Goal: Check status: Check status

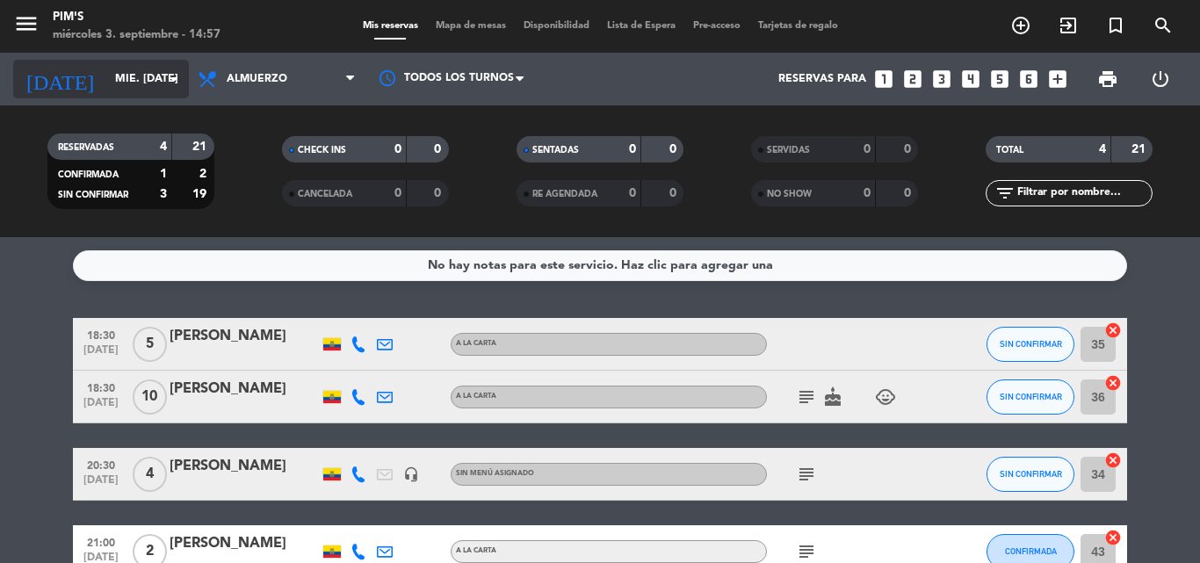
click at [171, 74] on icon "arrow_drop_down" at bounding box center [173, 78] width 21 height 21
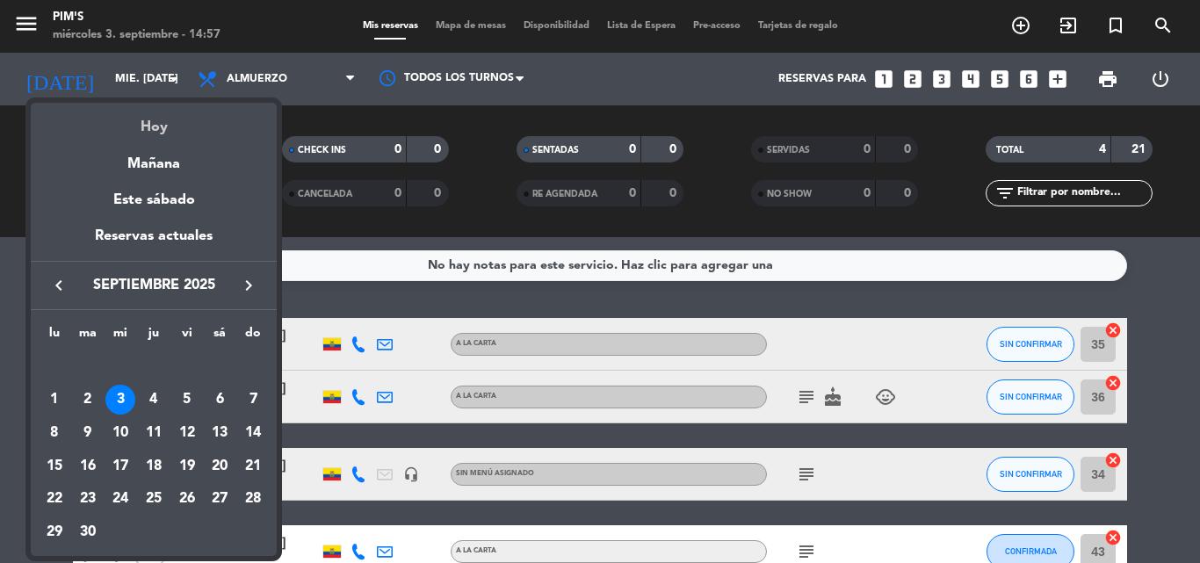
click at [157, 116] on div "Hoy" at bounding box center [154, 121] width 246 height 36
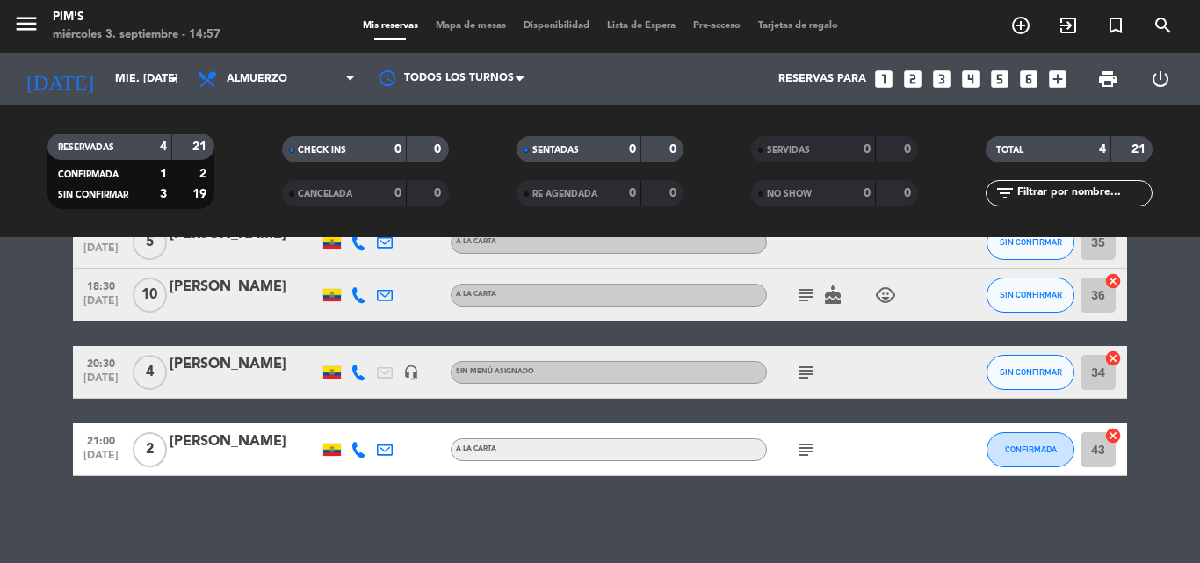
scroll to position [103, 0]
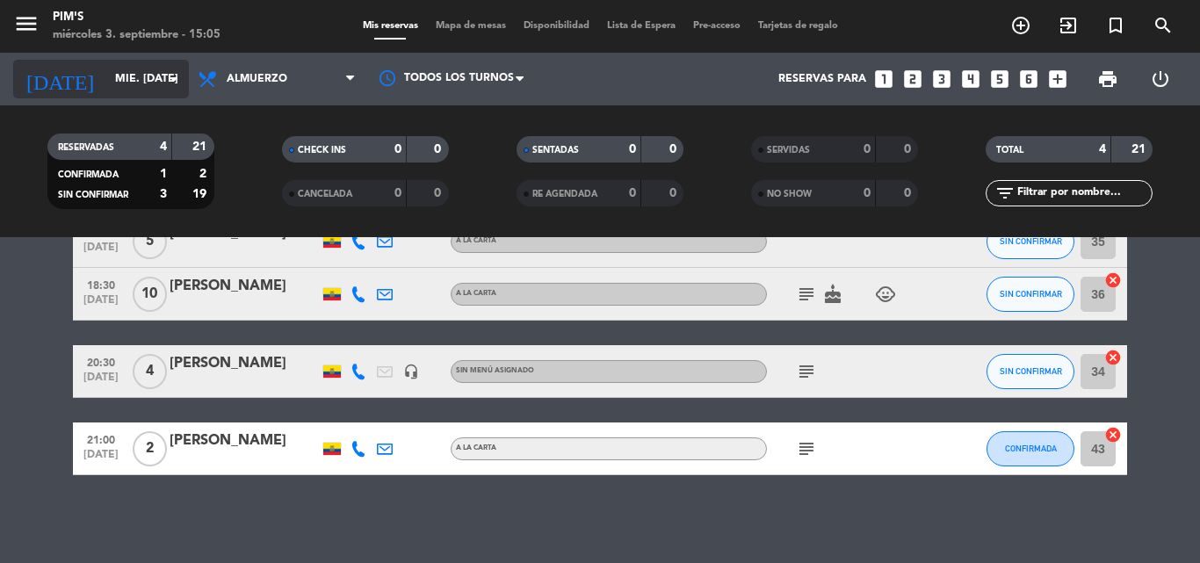
click at [157, 77] on input "mié. [DATE]" at bounding box center [180, 79] width 148 height 30
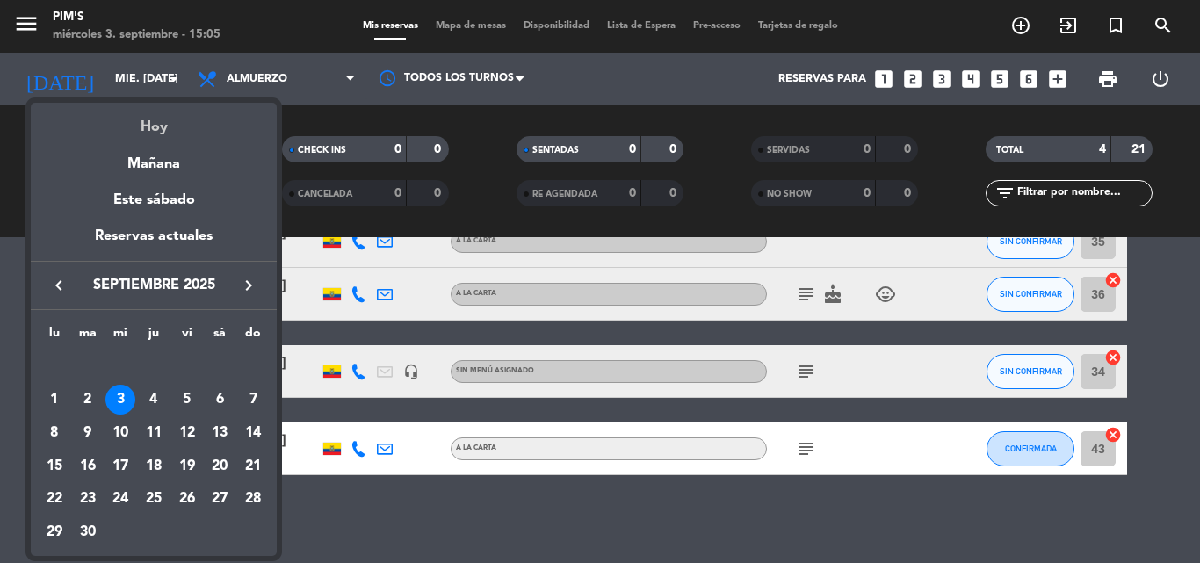
click at [154, 127] on div "Hoy" at bounding box center [154, 121] width 246 height 36
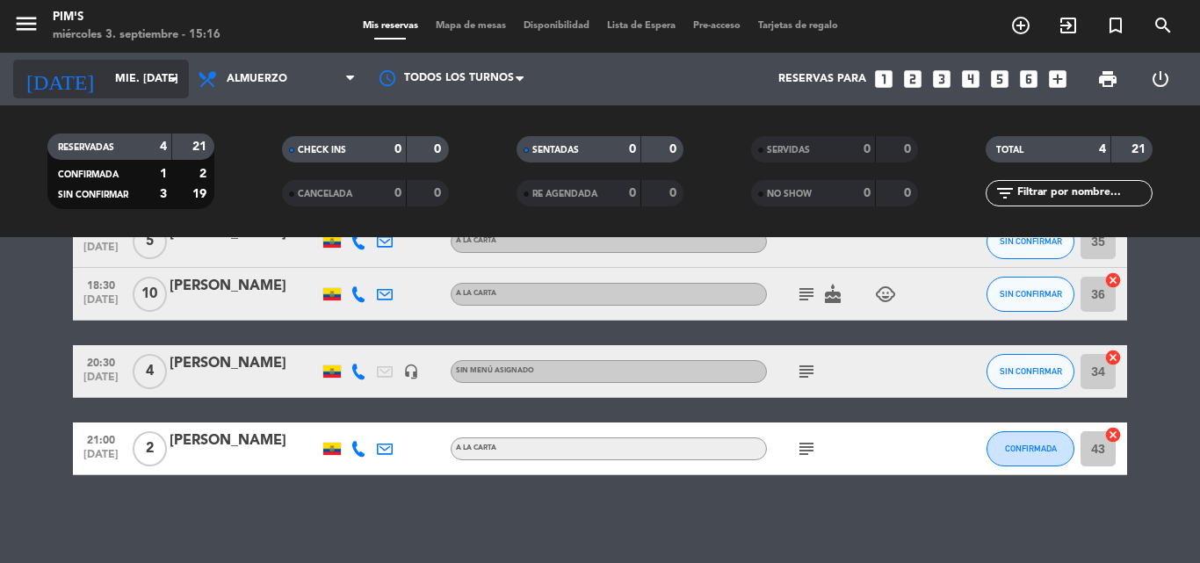
click at [174, 69] on icon "arrow_drop_down" at bounding box center [173, 78] width 21 height 21
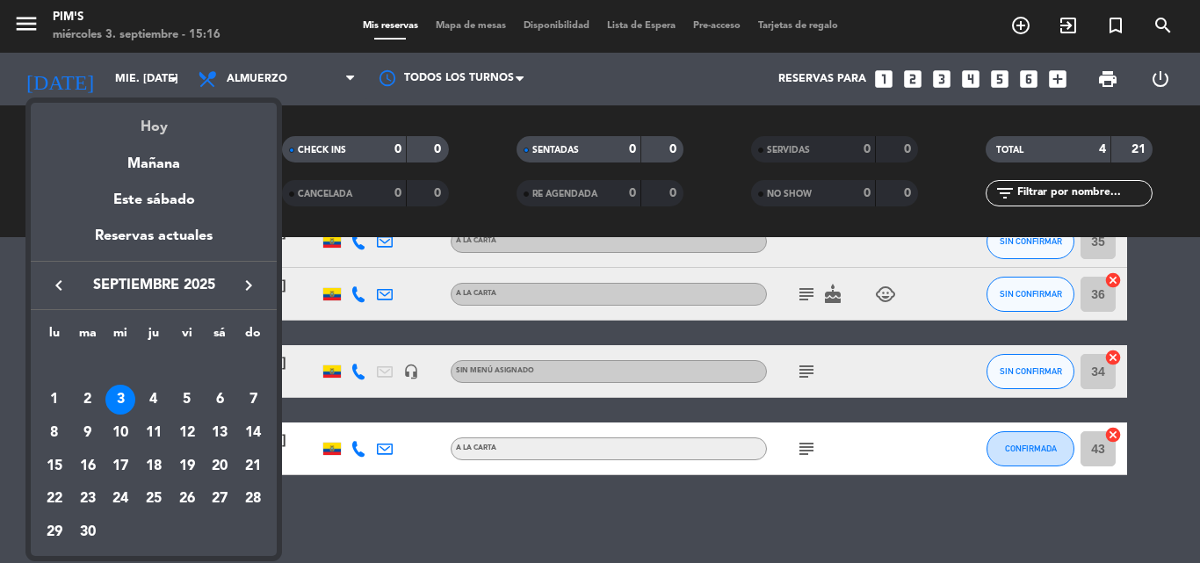
click at [154, 121] on div "Hoy" at bounding box center [154, 121] width 246 height 36
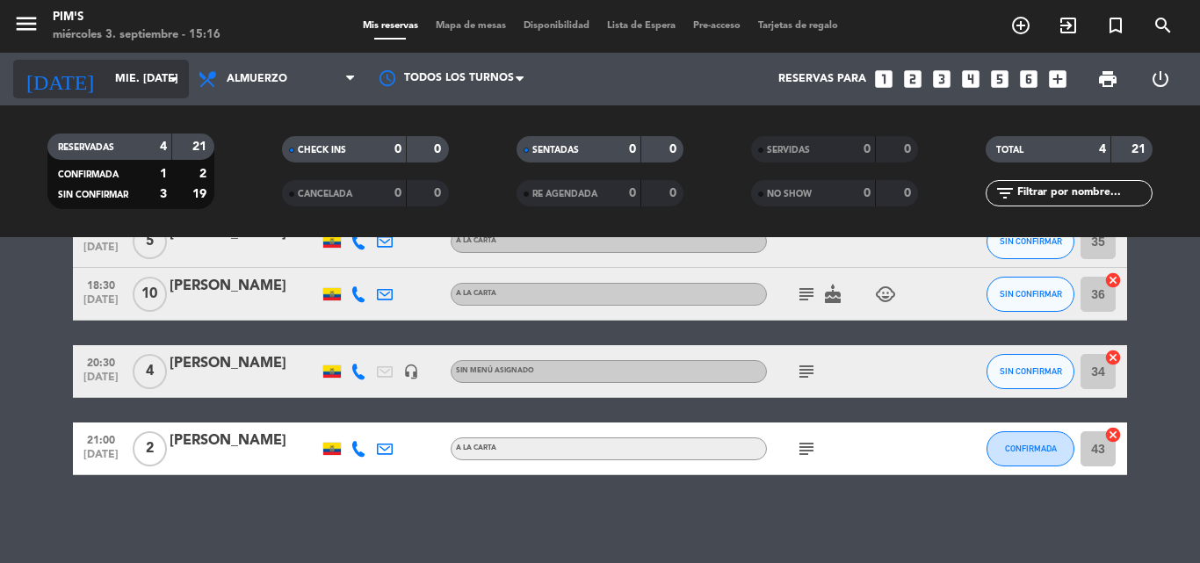
click at [157, 68] on input "mié. [DATE]" at bounding box center [180, 79] width 148 height 30
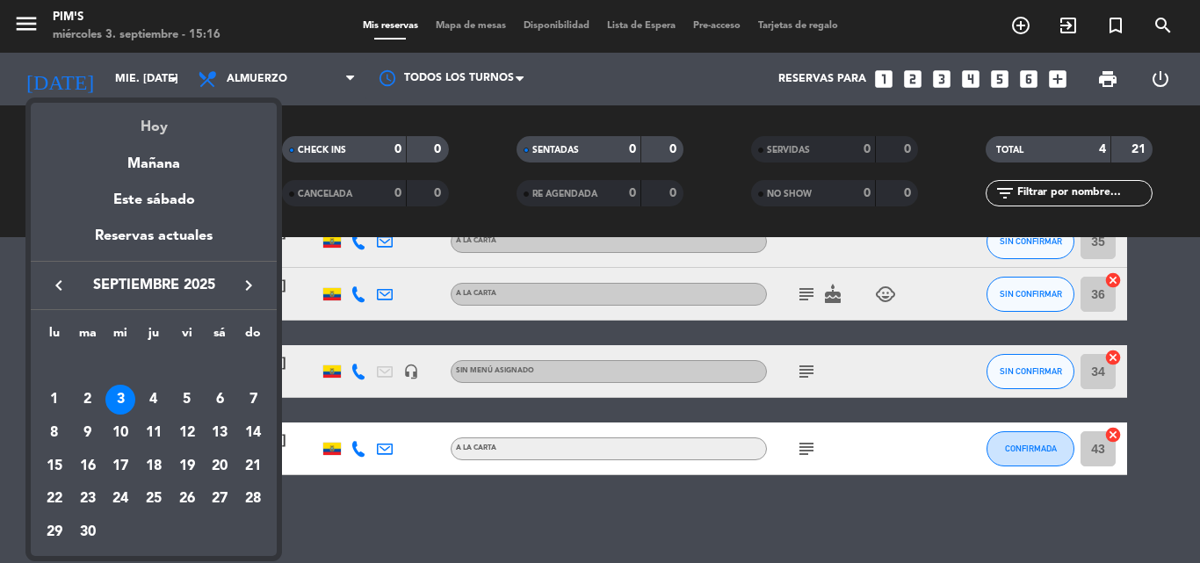
click at [158, 119] on div "Hoy" at bounding box center [154, 121] width 246 height 36
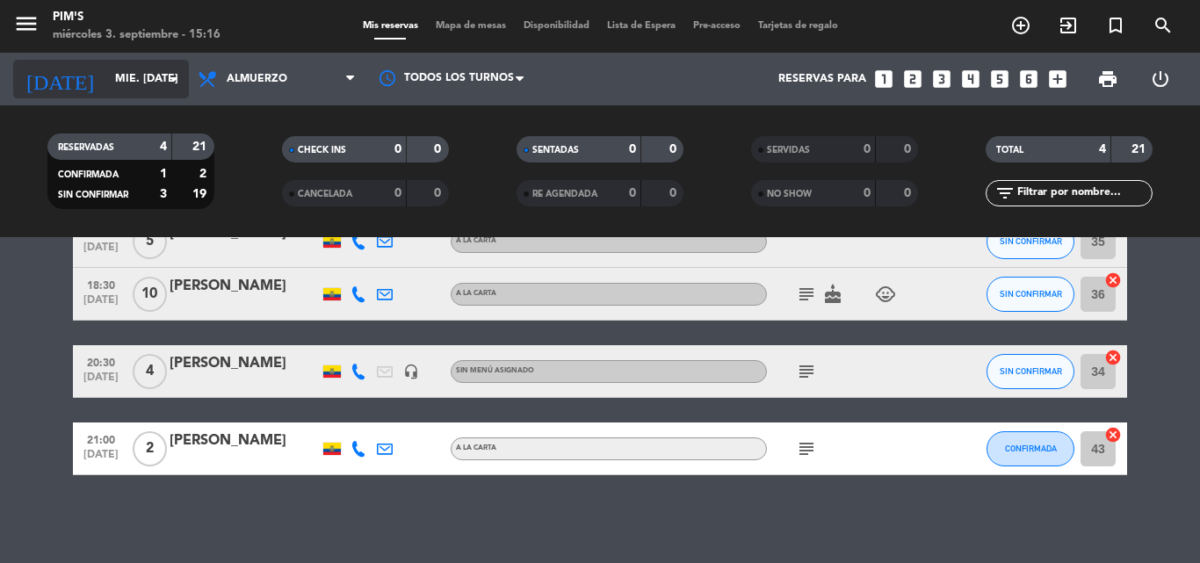
click at [162, 71] on input "mié. [DATE]" at bounding box center [180, 79] width 148 height 30
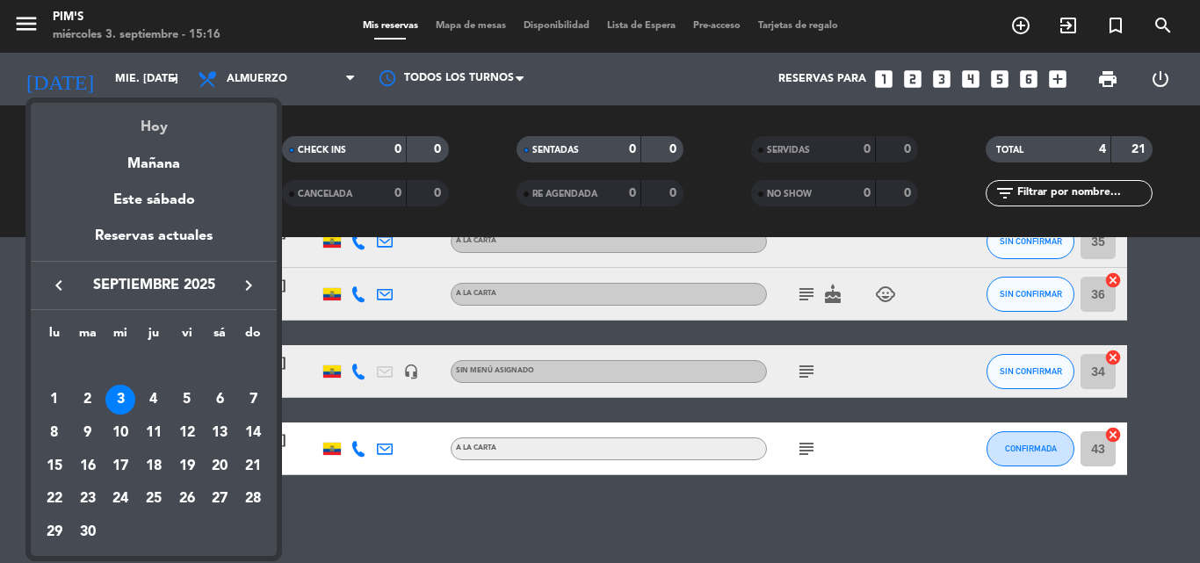
click at [154, 120] on div "Hoy" at bounding box center [154, 121] width 246 height 36
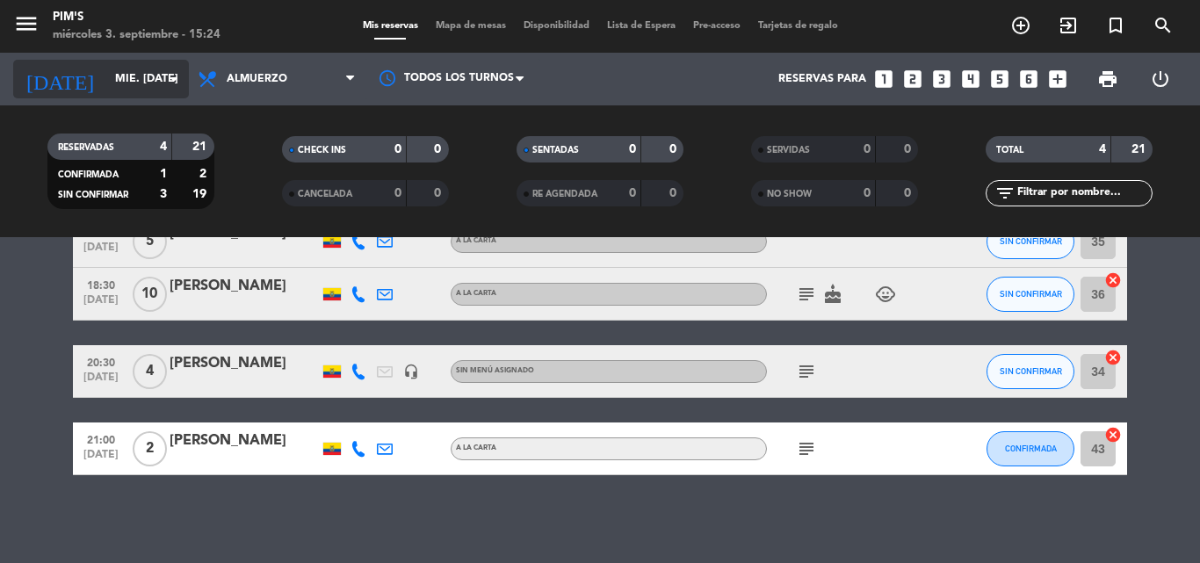
click at [171, 75] on icon "arrow_drop_down" at bounding box center [173, 78] width 21 height 21
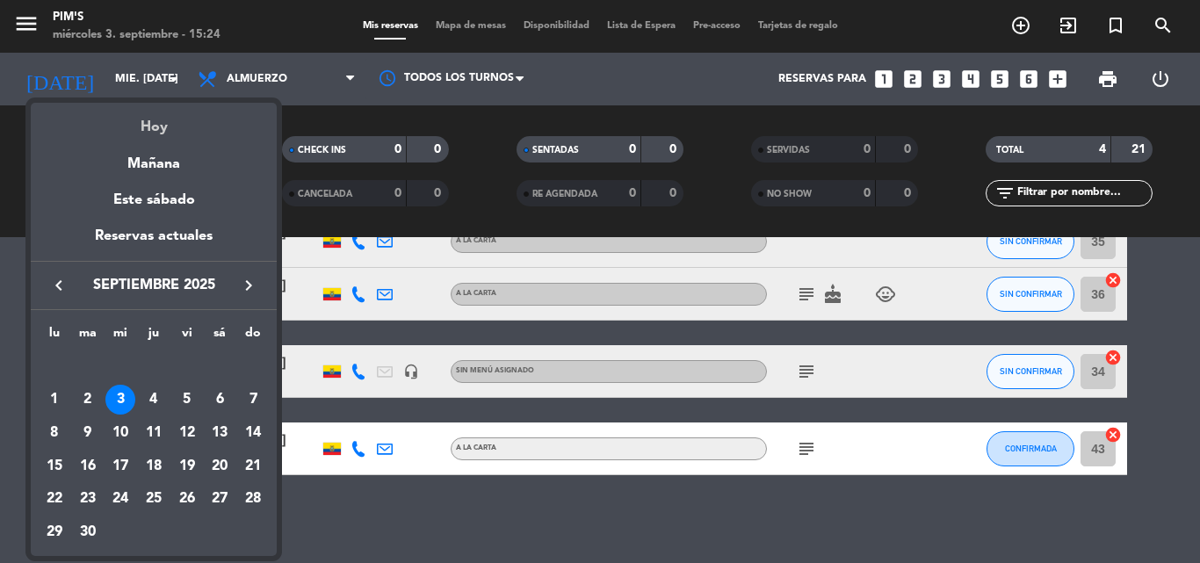
click at [152, 123] on div "Hoy" at bounding box center [154, 121] width 246 height 36
